Goal: Complete application form

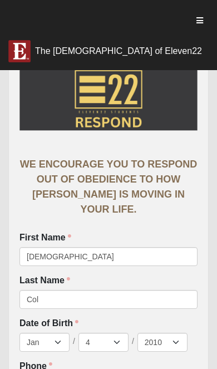
scroll to position [588, 0]
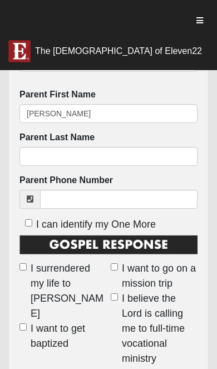
type input "[PERSON_NAME]"
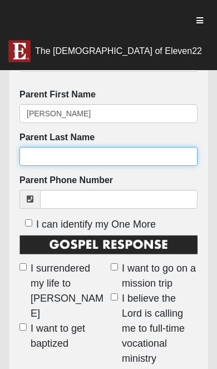
click at [30, 152] on input "Parent Last Name" at bounding box center [108, 156] width 178 height 19
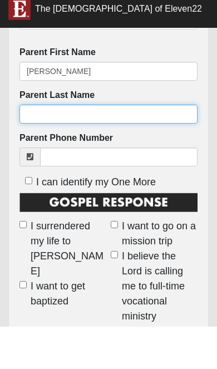
type input "Col"
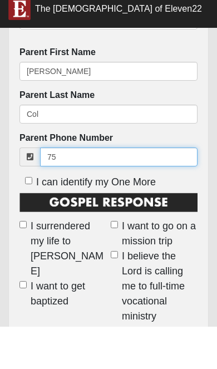
type input "7"
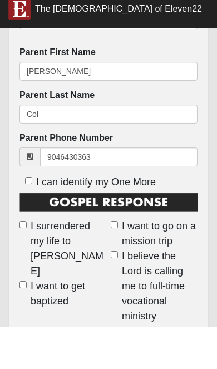
type input "[PHONE_NUMBER]"
click at [26, 219] on input "I can identify my One More" at bounding box center [28, 222] width 7 height 7
checkbox input "true"
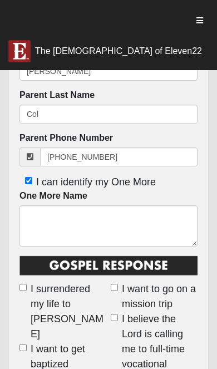
click at [27, 185] on label "I can identify my One More" at bounding box center [87, 182] width 136 height 15
click at [27, 184] on input "I can identify my One More" at bounding box center [28, 180] width 7 height 7
checkbox input "false"
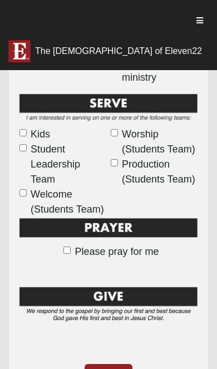
scroll to position [869, 0]
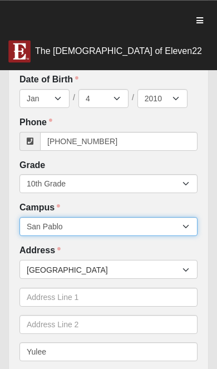
click at [181, 229] on select "Arlington Baymeadows Eleven22 Online [PERSON_NAME][GEOGRAPHIC_DATA] Jesup [GEOG…" at bounding box center [108, 226] width 178 height 19
select select "17"
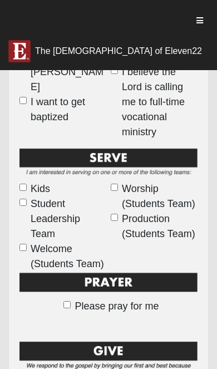
scroll to position [815, 0]
